Goal: Task Accomplishment & Management: Use online tool/utility

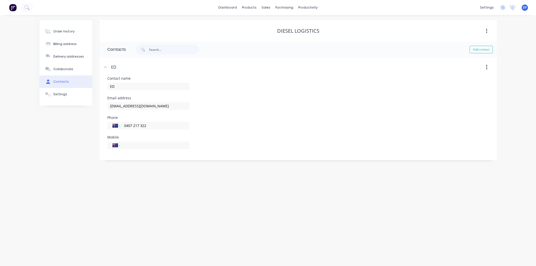
select select "AU"
click at [281, 33] on div "Customers" at bounding box center [283, 34] width 18 height 5
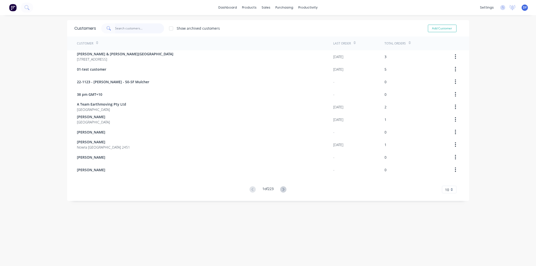
click at [127, 28] on input "text" at bounding box center [139, 28] width 49 height 10
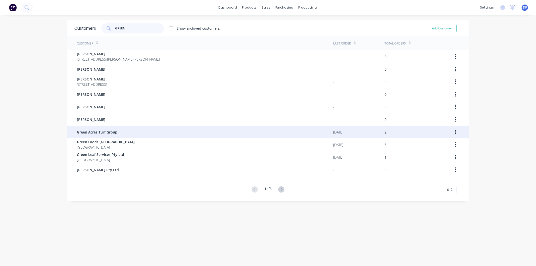
type input "GREEN"
click at [102, 132] on span "Green Acres Turf Group" at bounding box center [97, 131] width 40 height 5
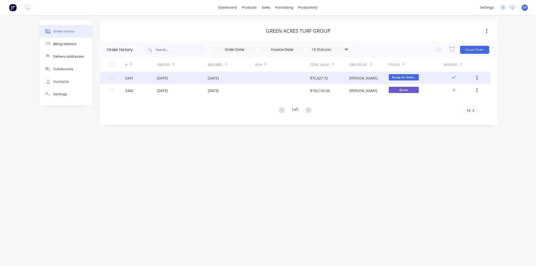
click at [316, 77] on div "$72,427.72" at bounding box center [319, 77] width 18 height 5
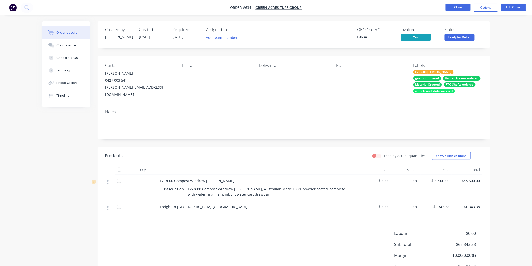
click at [464, 7] on button "Close" at bounding box center [457, 8] width 25 height 8
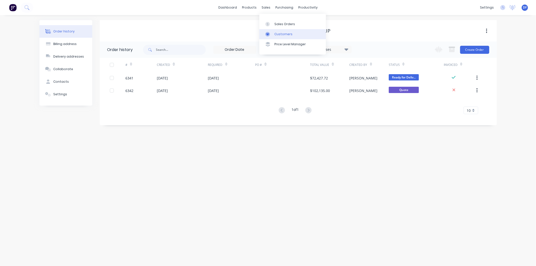
click at [281, 33] on div "Customers" at bounding box center [283, 34] width 18 height 5
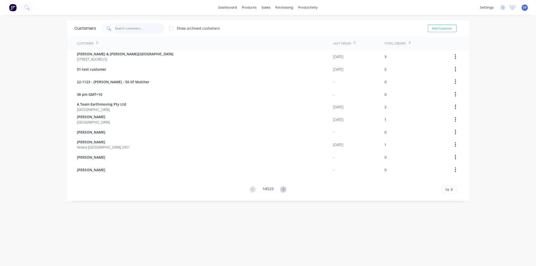
click at [131, 28] on input "text" at bounding box center [139, 28] width 49 height 10
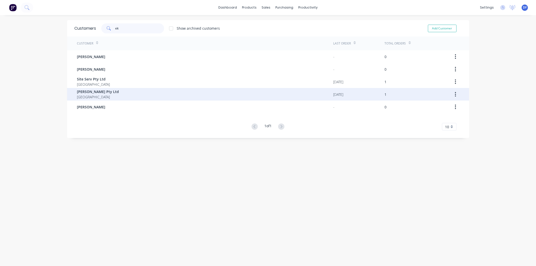
type input "sit"
click at [88, 92] on span "[PERSON_NAME] Pty Ltd" at bounding box center [98, 91] width 42 height 5
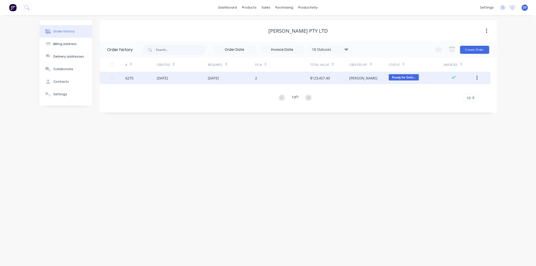
click at [211, 78] on div "[DATE]" at bounding box center [213, 77] width 11 height 5
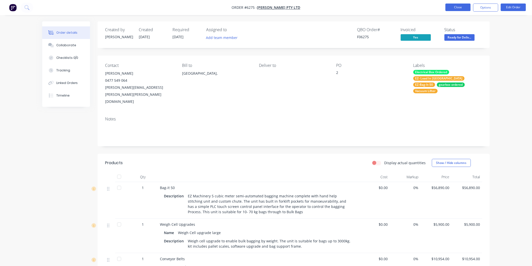
click at [456, 9] on button "Close" at bounding box center [457, 8] width 25 height 8
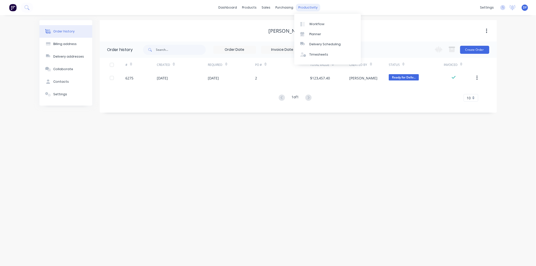
click at [307, 5] on div "productivity" at bounding box center [308, 8] width 24 height 8
click at [317, 23] on div "Workflow" at bounding box center [316, 24] width 15 height 5
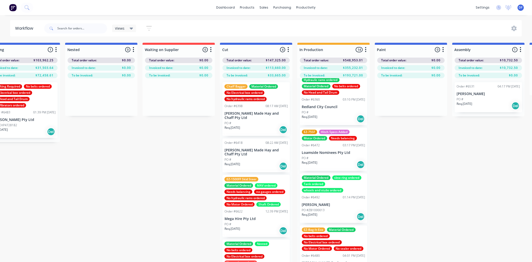
scroll to position [248, 0]
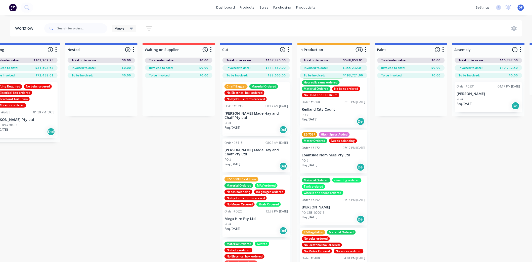
click at [332, 155] on p "Loamside Nominees Pty Ltd" at bounding box center [333, 155] width 63 height 4
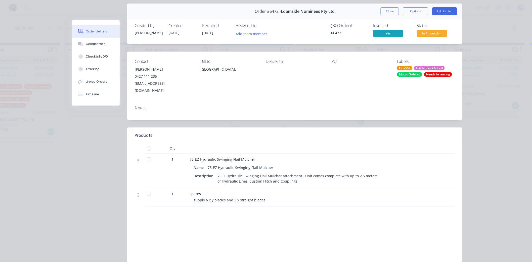
scroll to position [0, 0]
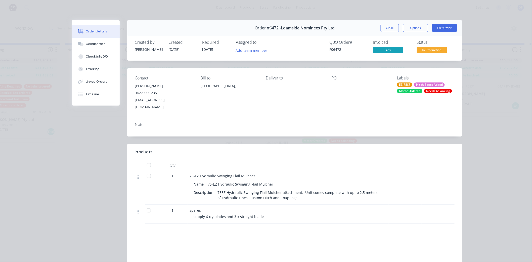
click at [388, 50] on span "Yes" at bounding box center [388, 50] width 30 height 6
click at [382, 49] on span "Yes" at bounding box center [388, 50] width 30 height 6
click at [388, 26] on button "Close" at bounding box center [389, 28] width 18 height 8
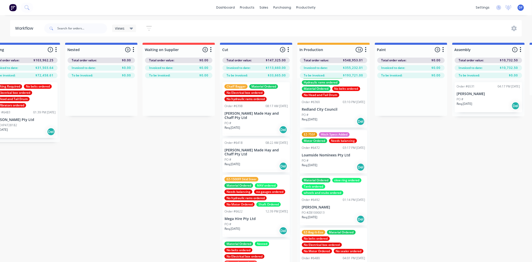
click at [248, 115] on p "[PERSON_NAME] Made Hay and Chaff Pty Ltd" at bounding box center [255, 115] width 63 height 9
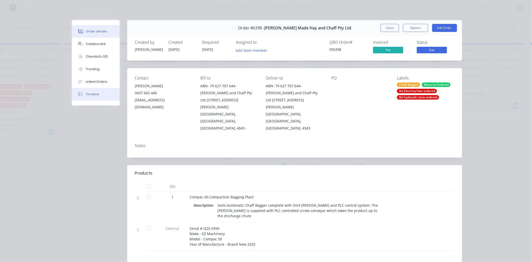
click at [86, 92] on div "Timeline" at bounding box center [92, 94] width 13 height 5
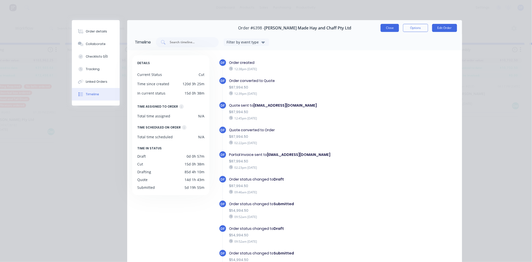
click at [387, 27] on button "Close" at bounding box center [389, 28] width 18 height 8
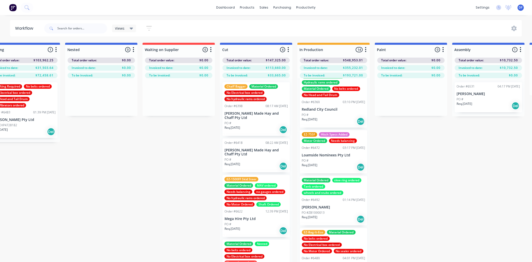
click at [254, 93] on div "Chaff Bagger Material Ordered No Electrical box ordered No hydraulic rams order…" at bounding box center [256, 179] width 72 height 202
click at [250, 114] on p "[PERSON_NAME] Made Hay and Chaff Pty Ltd" at bounding box center [255, 115] width 63 height 9
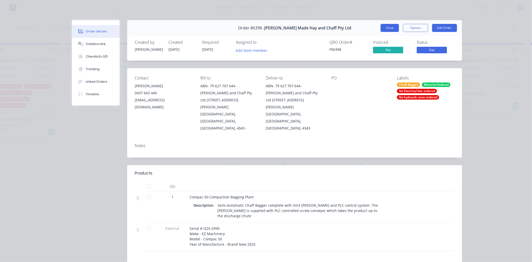
click at [389, 27] on button "Close" at bounding box center [389, 28] width 18 height 8
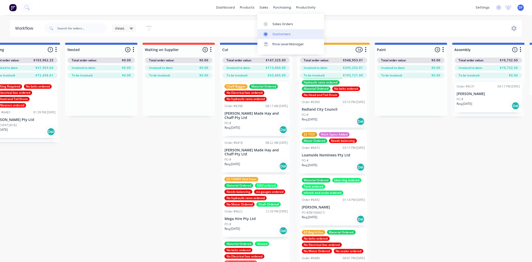
click at [281, 31] on link "Customers" at bounding box center [290, 34] width 67 height 10
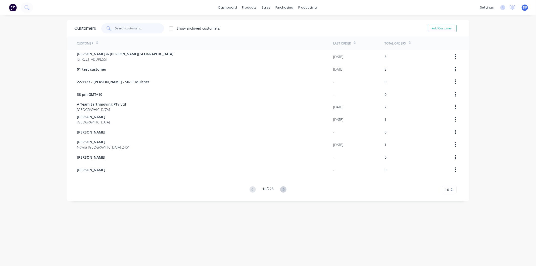
click at [123, 29] on input "text" at bounding box center [139, 28] width 49 height 10
type input "o"
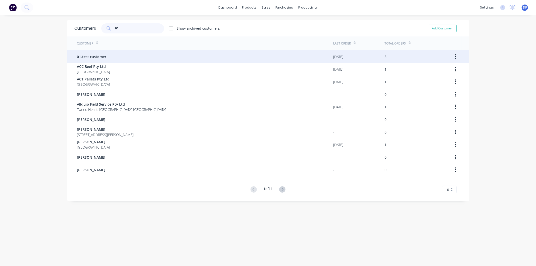
type input "01"
click at [95, 55] on span "01-test customer" at bounding box center [91, 56] width 29 height 5
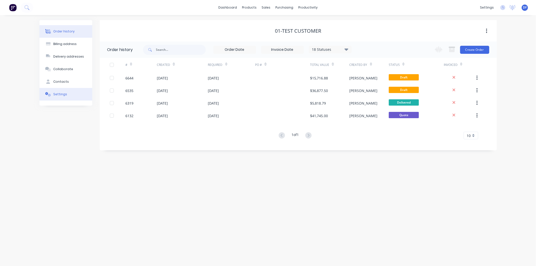
click at [61, 93] on div "Settings" at bounding box center [60, 94] width 14 height 5
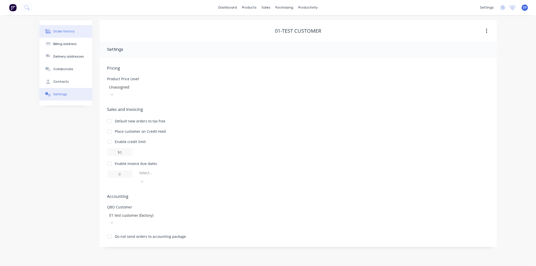
click at [62, 30] on div "Order history" at bounding box center [63, 31] width 21 height 5
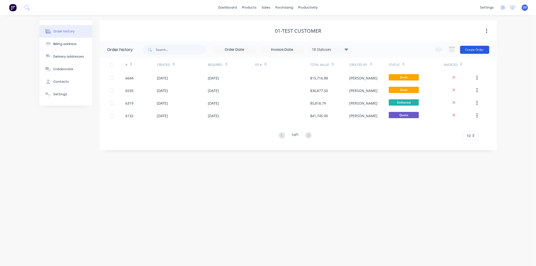
click at [471, 49] on button "Create Order" at bounding box center [474, 50] width 29 height 8
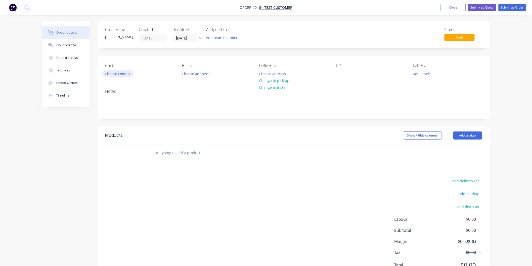
click at [129, 75] on button "Choose contact" at bounding box center [117, 73] width 31 height 7
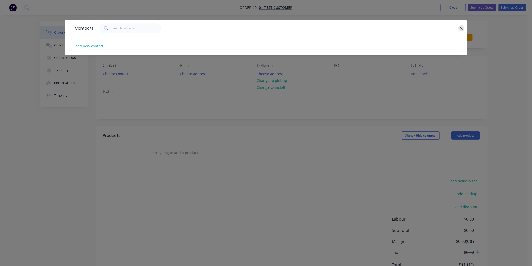
click at [462, 26] on button "button" at bounding box center [461, 28] width 6 height 6
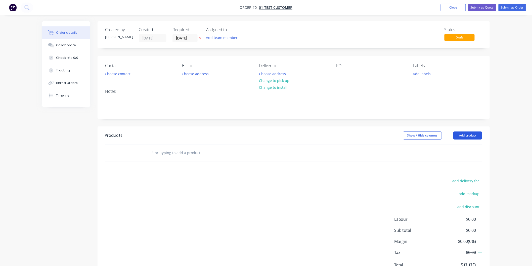
click at [473, 133] on button "Add product" at bounding box center [467, 135] width 29 height 8
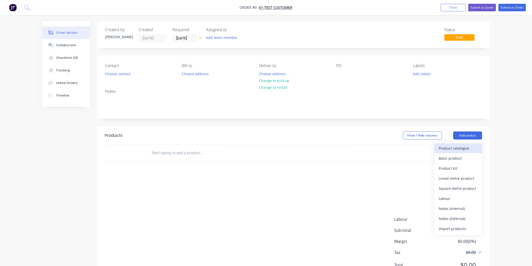
click at [459, 148] on div "Product catalogue" at bounding box center [458, 147] width 39 height 7
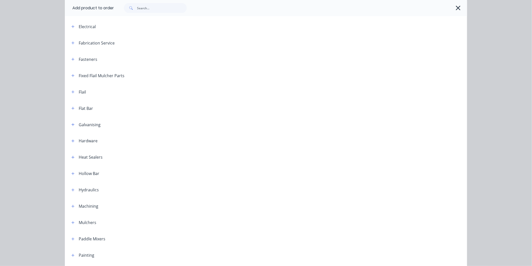
scroll to position [139, 0]
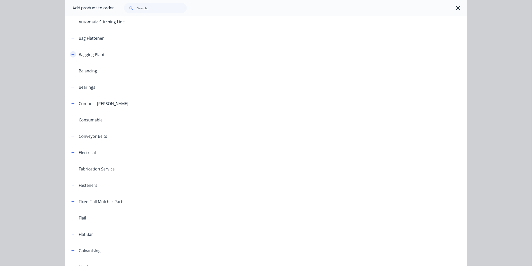
click at [71, 53] on icon "button" at bounding box center [72, 55] width 3 height 4
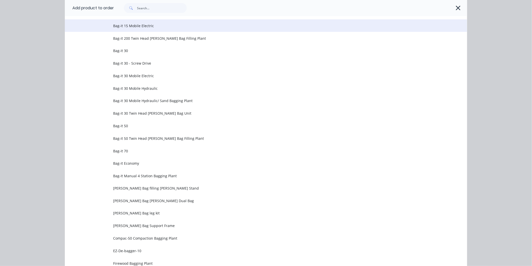
scroll to position [223, 0]
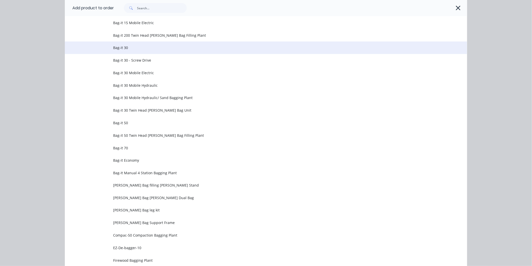
click at [125, 47] on span "Bag-it 30" at bounding box center [254, 47] width 283 height 5
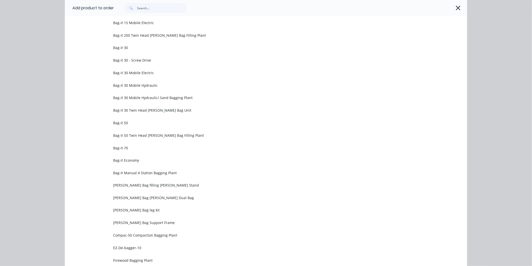
scroll to position [0, 0]
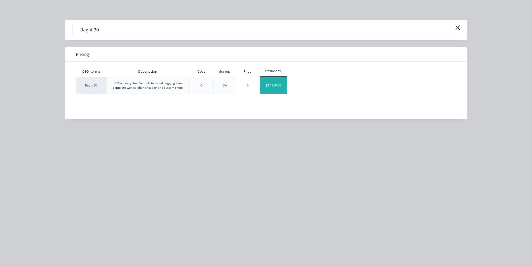
click at [274, 89] on div "$37,950.00" at bounding box center [273, 85] width 27 height 17
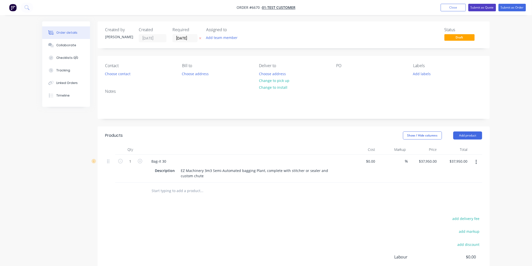
click at [483, 7] on button "Submit as Quote" at bounding box center [482, 8] width 28 height 8
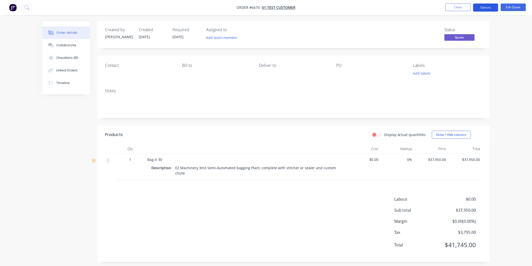
click at [486, 7] on button "Options" at bounding box center [485, 8] width 25 height 8
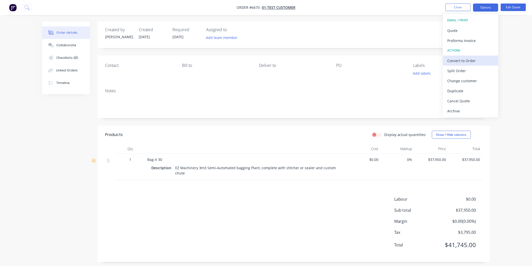
click at [467, 61] on div "Convert to Order" at bounding box center [470, 60] width 46 height 7
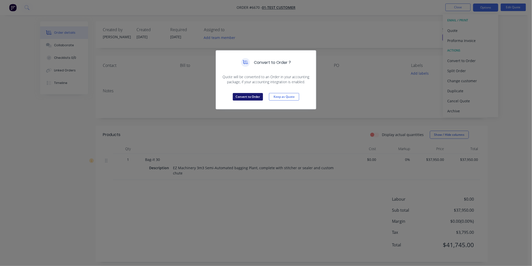
click at [240, 98] on button "Convert to Order" at bounding box center [248, 97] width 30 height 8
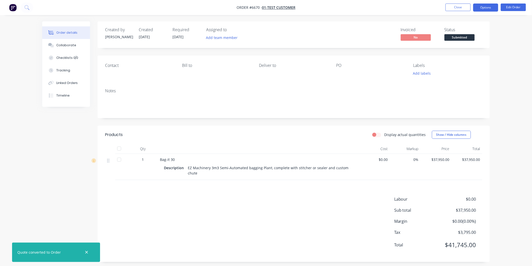
click at [485, 7] on button "Options" at bounding box center [485, 8] width 25 height 8
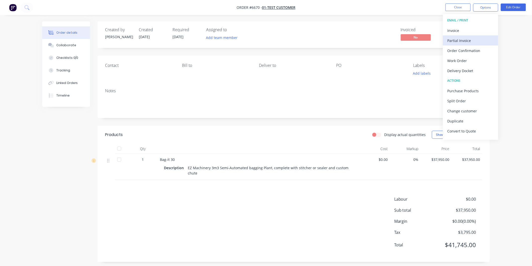
click at [460, 40] on div "Partial Invoice" at bounding box center [470, 40] width 46 height 7
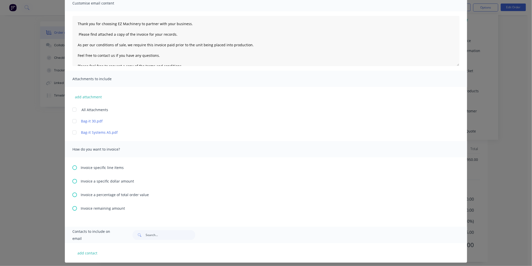
scroll to position [45, 0]
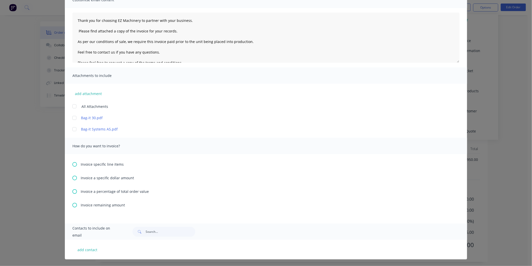
click at [72, 189] on icon at bounding box center [74, 191] width 5 height 5
type textarea "Thank you for choosing EZ Machinery to partner with your business. Please find …"
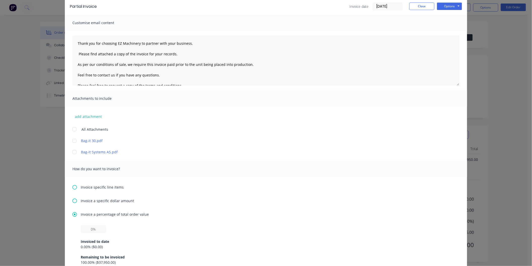
scroll to position [93, 0]
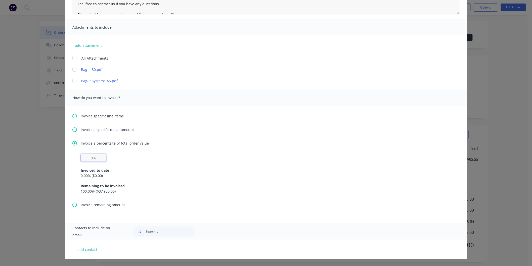
click at [90, 158] on input "text" at bounding box center [93, 158] width 25 height 8
type input "50%"
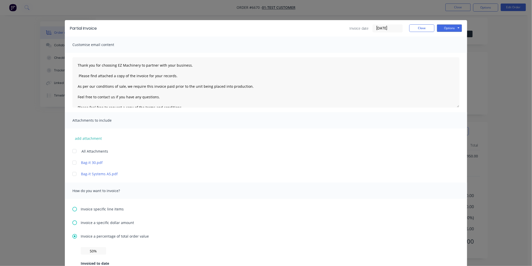
scroll to position [0, 0]
click at [446, 28] on button "Options" at bounding box center [449, 28] width 25 height 8
click at [453, 53] on button "Email" at bounding box center [453, 53] width 32 height 8
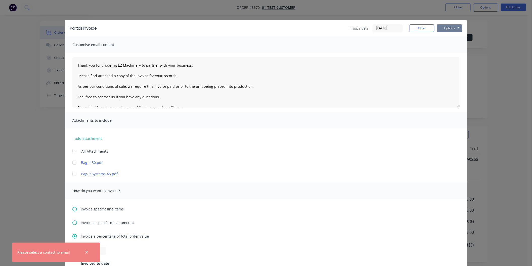
click at [443, 25] on button "Options" at bounding box center [449, 28] width 25 height 8
type textarea "Thank you for choosing EZ Machinery to partner with your business. Please find …"
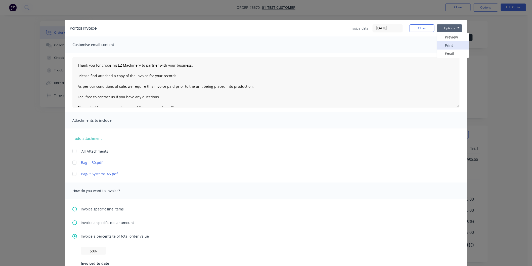
click at [446, 45] on button "Print" at bounding box center [453, 45] width 32 height 8
click at [443, 26] on button "Options" at bounding box center [449, 28] width 25 height 8
type textarea "Thank you for choosing EZ Machinery to partner with your business. Please find …"
click at [425, 26] on button "Close" at bounding box center [421, 28] width 25 height 8
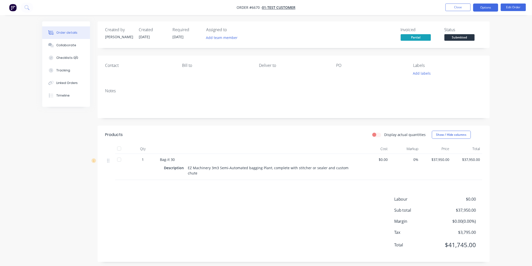
click at [483, 6] on button "Options" at bounding box center [485, 8] width 25 height 8
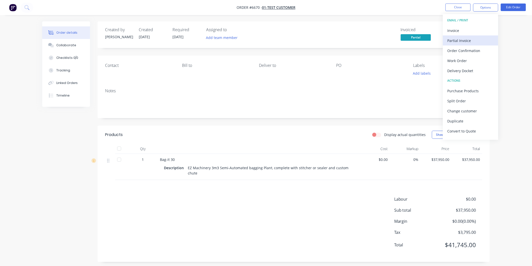
click at [450, 38] on div "Partial Invoice" at bounding box center [470, 40] width 46 height 7
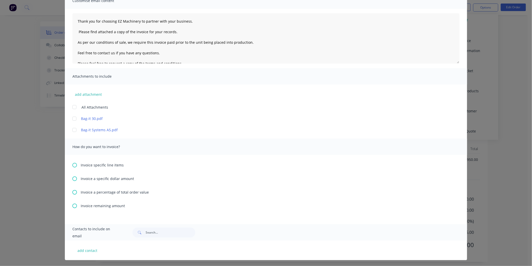
scroll to position [45, 0]
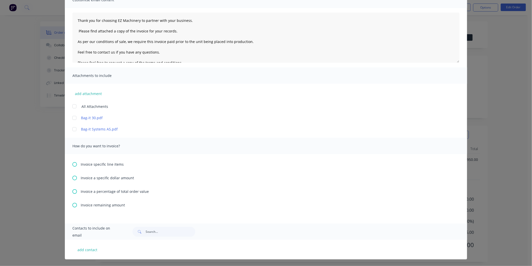
click at [73, 204] on icon at bounding box center [74, 205] width 5 height 5
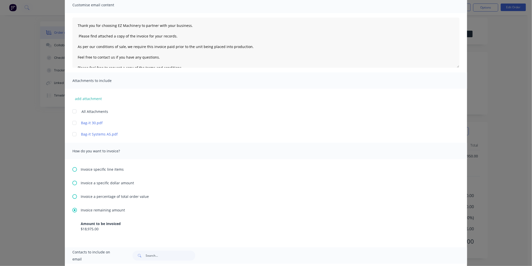
scroll to position [0, 0]
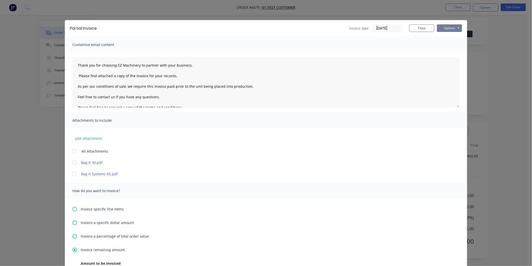
click at [442, 26] on button "Options" at bounding box center [449, 28] width 25 height 8
type textarea "Thank you for choosing EZ Machinery to partner with your business. Please find …"
click at [446, 45] on button "Print" at bounding box center [453, 45] width 32 height 8
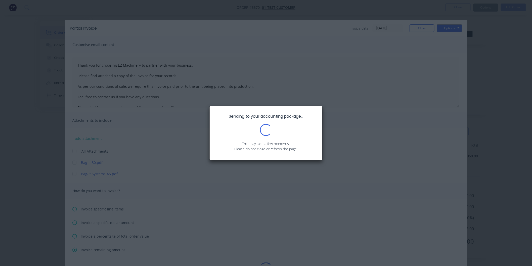
type textarea "Thank you for choosing EZ Machinery to partner with your business. Please find …"
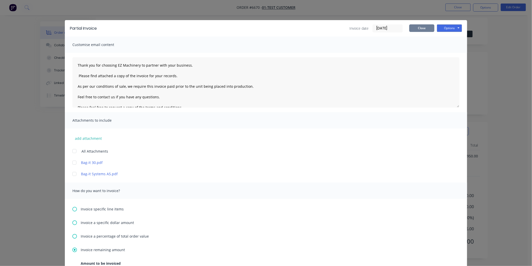
click at [421, 25] on button "Close" at bounding box center [421, 28] width 25 height 8
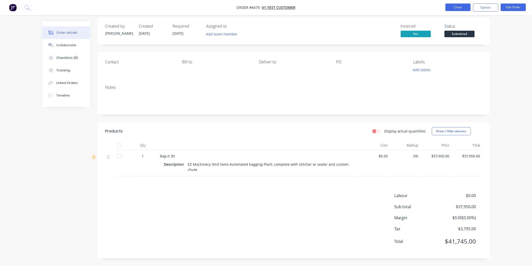
click at [462, 5] on button "Close" at bounding box center [457, 8] width 25 height 8
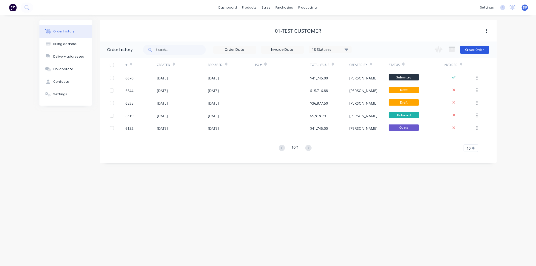
click at [482, 46] on button "Create Order" at bounding box center [474, 50] width 29 height 8
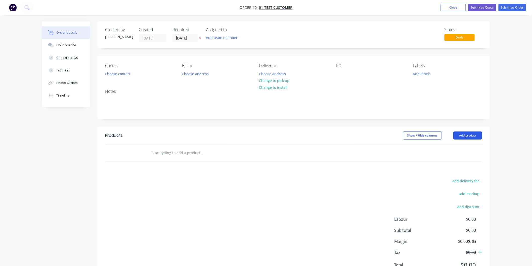
click at [463, 134] on button "Add product" at bounding box center [467, 135] width 29 height 8
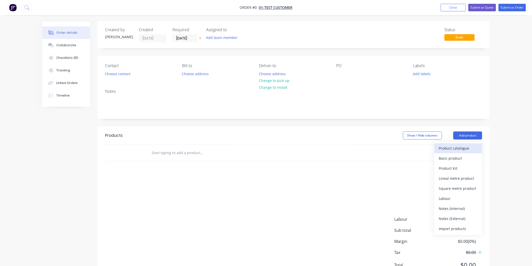
click at [450, 148] on div "Product catalogue" at bounding box center [458, 147] width 39 height 7
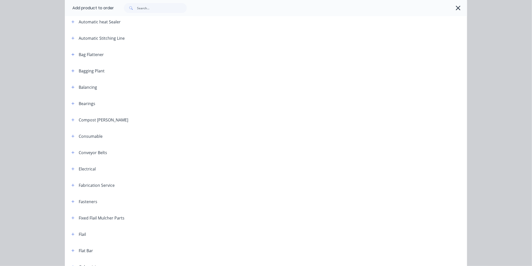
scroll to position [139, 0]
click at [74, 54] on button "button" at bounding box center [73, 54] width 6 height 6
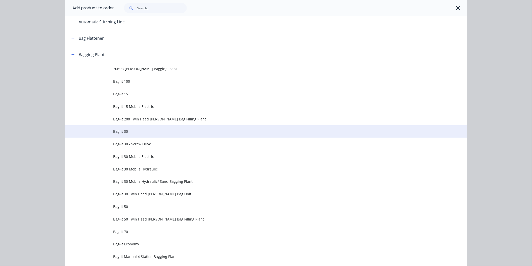
click at [123, 131] on span "Bag-it 30" at bounding box center [254, 131] width 283 height 5
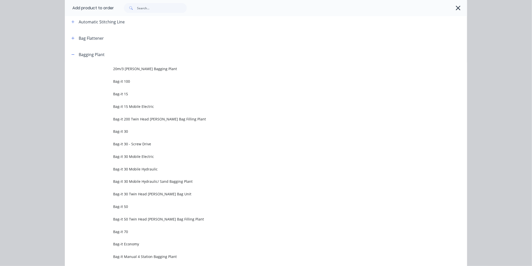
scroll to position [0, 0]
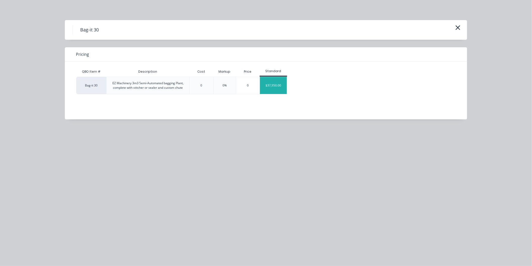
click at [270, 84] on div "$37,950.00" at bounding box center [273, 85] width 27 height 17
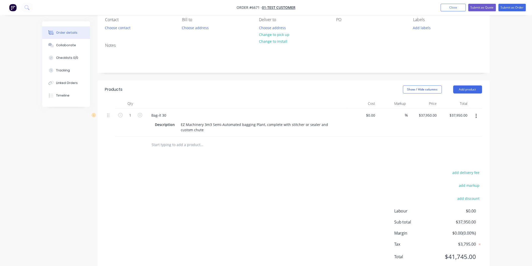
scroll to position [56, 0]
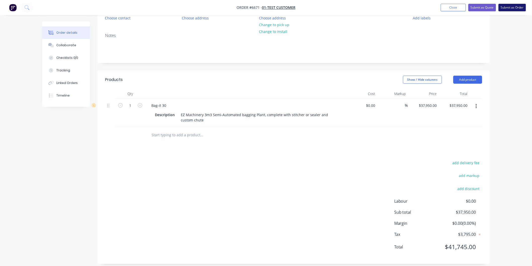
click at [512, 6] on button "Submit as Order" at bounding box center [511, 8] width 27 height 8
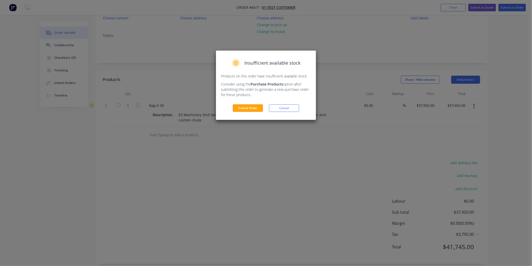
click at [238, 103] on div "Insufficient available stock Products on this order have insufficient available…" at bounding box center [266, 85] width 100 height 69
click at [242, 107] on button "Submit Order" at bounding box center [248, 108] width 30 height 8
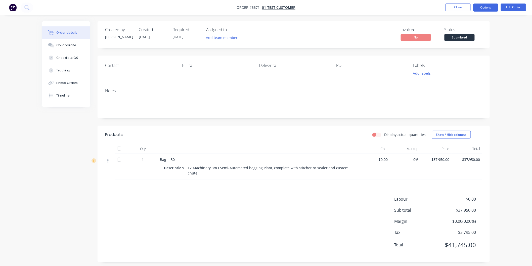
click at [484, 8] on button "Options" at bounding box center [485, 8] width 25 height 8
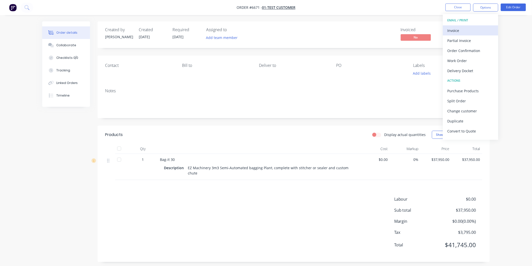
click at [453, 30] on div "Invoice" at bounding box center [470, 30] width 46 height 7
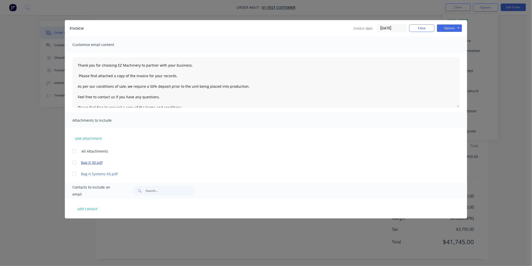
scroll to position [4, 0]
click at [454, 28] on button "Options" at bounding box center [449, 28] width 25 height 8
click at [445, 46] on button "Print" at bounding box center [453, 45] width 32 height 8
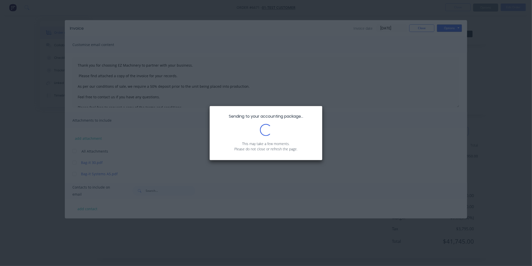
type textarea "Thank you for choosing EZ Machinery to partner with your business. Please find …"
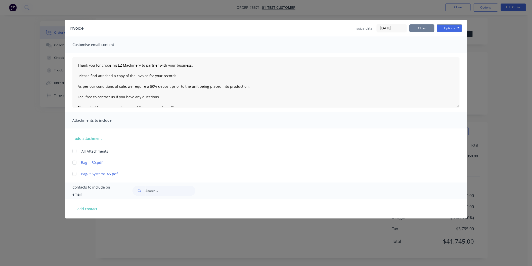
click at [423, 27] on button "Close" at bounding box center [421, 28] width 25 height 8
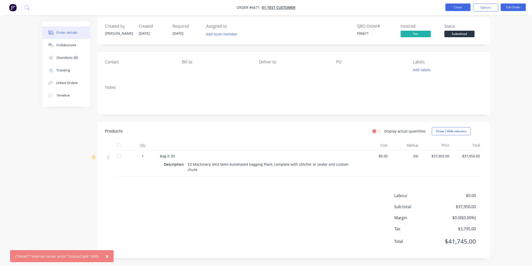
click at [454, 7] on button "Close" at bounding box center [457, 8] width 25 height 8
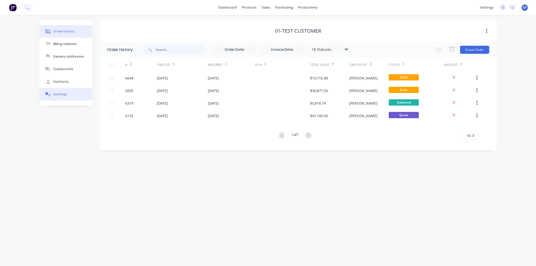
click at [58, 92] on div "Settings" at bounding box center [60, 94] width 14 height 5
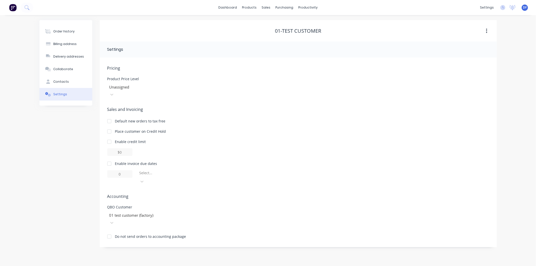
click at [110, 231] on div at bounding box center [109, 236] width 10 height 10
click at [69, 31] on div "Order history" at bounding box center [63, 31] width 21 height 5
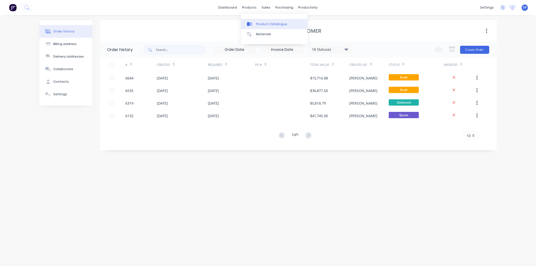
click at [262, 22] on div "Product Catalogue" at bounding box center [271, 24] width 31 height 5
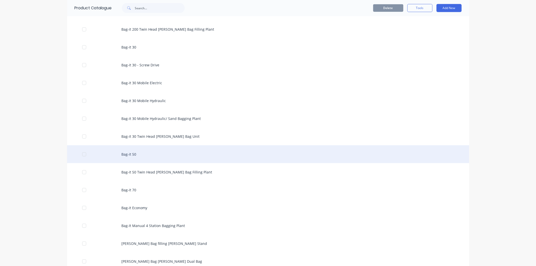
scroll to position [279, 0]
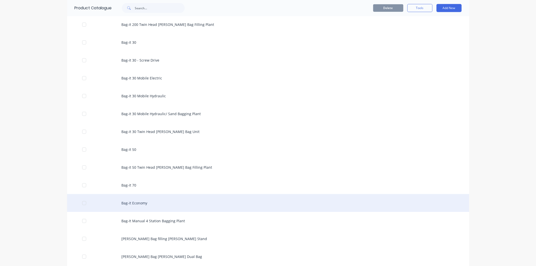
click at [136, 205] on div "Bag-it Economy" at bounding box center [268, 203] width 402 height 18
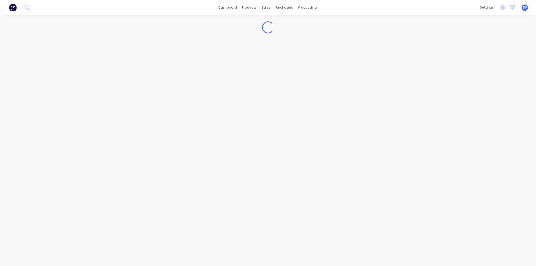
type textarea "x"
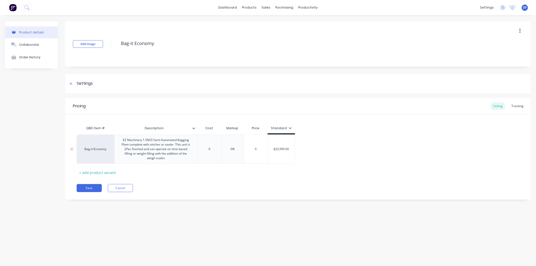
type input "$20,990.00"
click at [280, 150] on input "$20,990.00" at bounding box center [281, 149] width 27 height 5
click at [278, 149] on input "$20,990.00" at bounding box center [281, 149] width 27 height 5
type textarea "x"
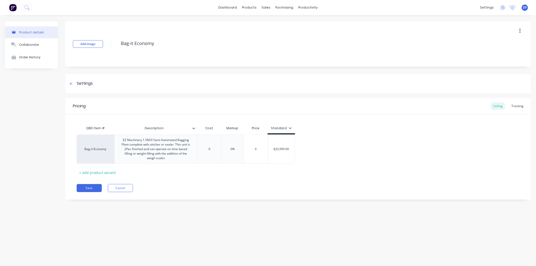
type input "$2"
type textarea "x"
type input "$29.00"
type textarea "x"
type input "$29.0"
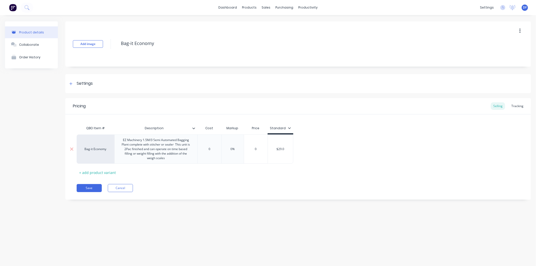
type textarea "x"
type input "$29."
type textarea "x"
type input "$29.4"
type textarea "x"
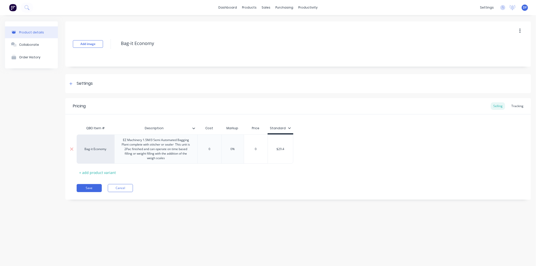
type input "$29.49"
type textarea "x"
type input "$29.499"
click at [330, 146] on div "Bag-it Economy EZ Machinery 1.5M/3 Semi Automated Bagging Plant complete with s…" at bounding box center [298, 148] width 443 height 29
click at [290, 168] on div "QBO Item # Description Cost Markup Price Standard Bag-it Economy EZ Machinery 1…" at bounding box center [298, 149] width 443 height 53
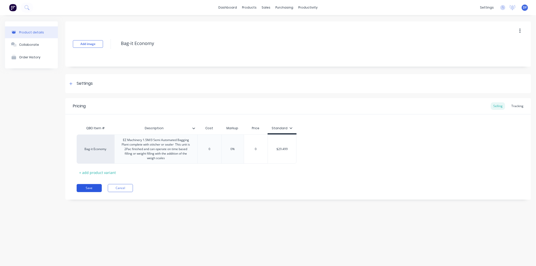
click at [87, 188] on button "Save" at bounding box center [89, 188] width 25 height 8
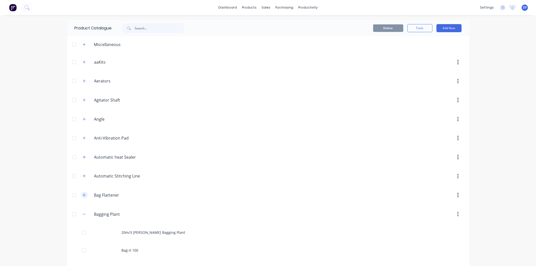
click at [83, 195] on icon "button" at bounding box center [84, 194] width 3 height 3
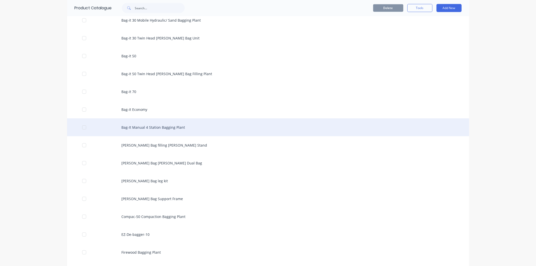
scroll to position [391, 0]
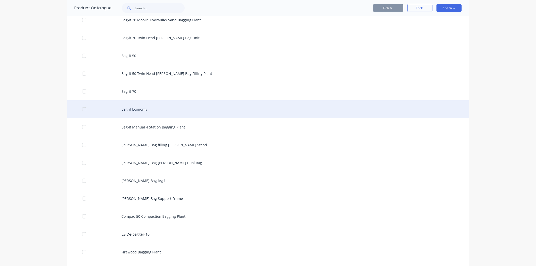
click at [132, 111] on div "Bag-it Economy" at bounding box center [268, 109] width 402 height 18
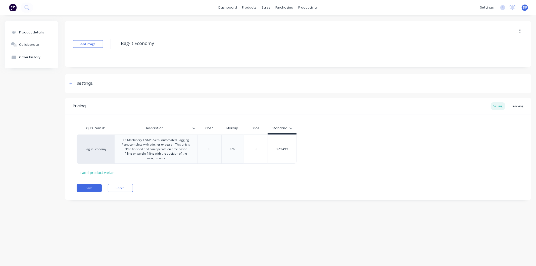
type textarea "x"
type input "$29.499"
click at [281, 149] on input "$29.499" at bounding box center [282, 149] width 28 height 5
click at [283, 149] on input "$29.499" at bounding box center [282, 149] width 28 height 5
type textarea "x"
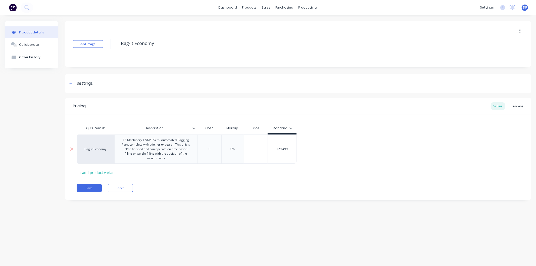
type input "$29499"
type textarea "x"
type input "$29,499"
click at [306, 160] on div "Bag-it Economy EZ Machinery 1.5M/3 Semi Automated Bagging Plant complete with s…" at bounding box center [298, 148] width 443 height 29
type input "0"
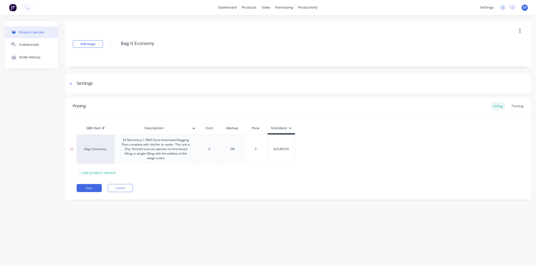
click at [212, 150] on input "0" at bounding box center [209, 149] width 25 height 5
drag, startPoint x: 209, startPoint y: 149, endPoint x: 212, endPoint y: 149, distance: 3.0
click at [212, 149] on input "0" at bounding box center [209, 149] width 25 height 5
type textarea "x"
type input "2"
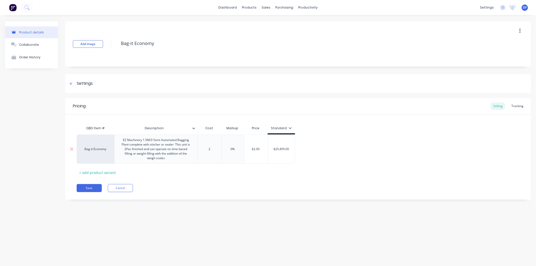
type textarea "x"
type input "25"
type textarea "x"
type input "250"
type textarea "x"
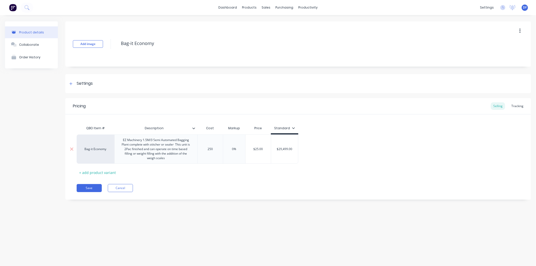
type input "2500"
type textarea "x"
type input "25000"
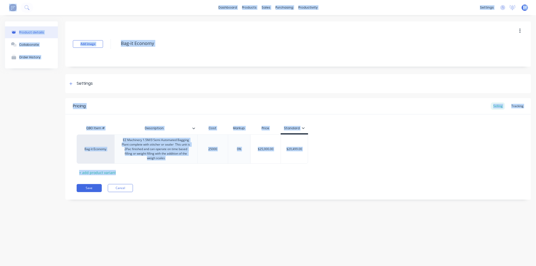
click at [221, 181] on div "Pricing Selling Tracking QBO Item # Description Cost Markup Price Standard Bag-…" at bounding box center [298, 149] width 466 height 102
type input "0%"
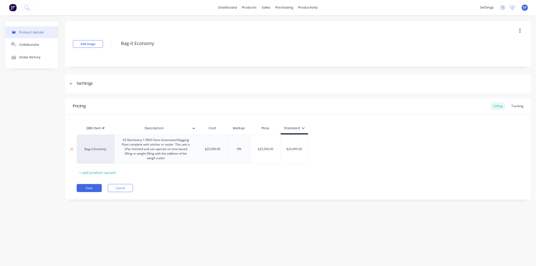
click at [236, 148] on input "0%" at bounding box center [239, 149] width 25 height 5
click at [237, 149] on input "0%" at bounding box center [239, 149] width 25 height 5
type textarea "x"
type input "1%"
type textarea "x"
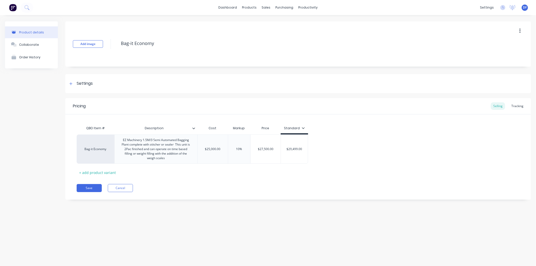
type input "10%"
click at [275, 180] on div "Pricing Selling Tracking QBO Item # Description Cost Markup Price Standard Bag-…" at bounding box center [298, 149] width 466 height 102
click at [260, 174] on div "QBO Item # Description Cost Markup Price Standard Bag-it Economy EZ Machinery 1…" at bounding box center [298, 149] width 443 height 53
type input "$25,000.00"
click at [215, 148] on input "$25,000.00" at bounding box center [212, 149] width 30 height 5
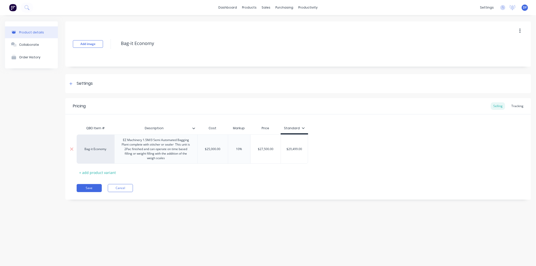
drag, startPoint x: 220, startPoint y: 149, endPoint x: 207, endPoint y: 150, distance: 12.8
click at [207, 150] on input "$25,000.00" at bounding box center [212, 149] width 30 height 5
type textarea "x"
type input "$"
click at [233, 149] on input "10%" at bounding box center [232, 149] width 25 height 5
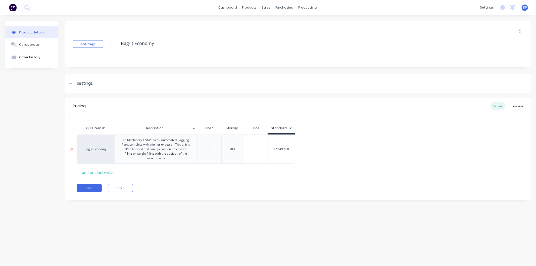
type textarea "x"
type input "1%"
type textarea "x"
type input "0%"
click at [237, 184] on div "Save Cancel" at bounding box center [304, 188] width 454 height 8
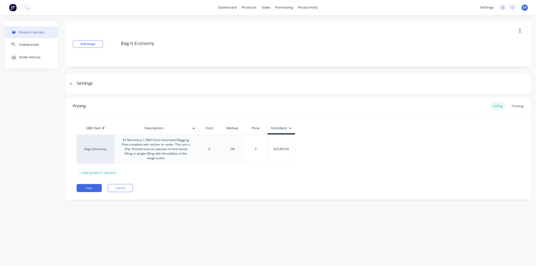
drag, startPoint x: 238, startPoint y: 184, endPoint x: 235, endPoint y: 179, distance: 5.2
click at [238, 183] on div "Pricing Selling Tracking QBO Item # Description Cost Markup Price Standard Bag-…" at bounding box center [298, 149] width 466 height 102
click at [274, 180] on div "Pricing Selling Tracking QBO Item # Description Cost Markup Price Standard Bag-…" at bounding box center [298, 149] width 466 height 102
click at [94, 188] on button "Save" at bounding box center [89, 188] width 25 height 8
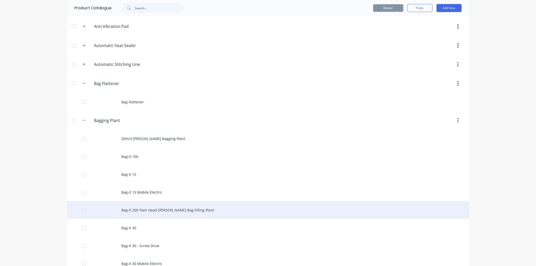
scroll to position [139, 0]
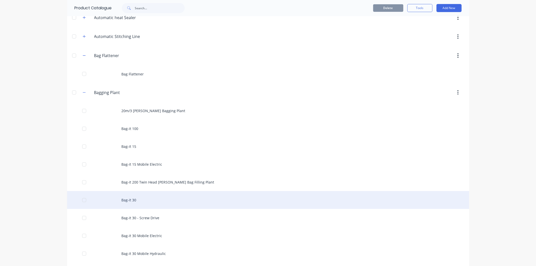
click at [131, 200] on div "Bag-it 30" at bounding box center [268, 200] width 402 height 18
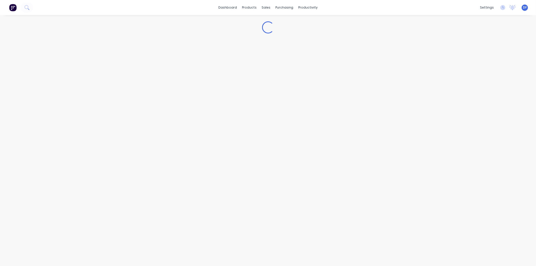
type textarea "x"
